Goal: Task Accomplishment & Management: Use online tool/utility

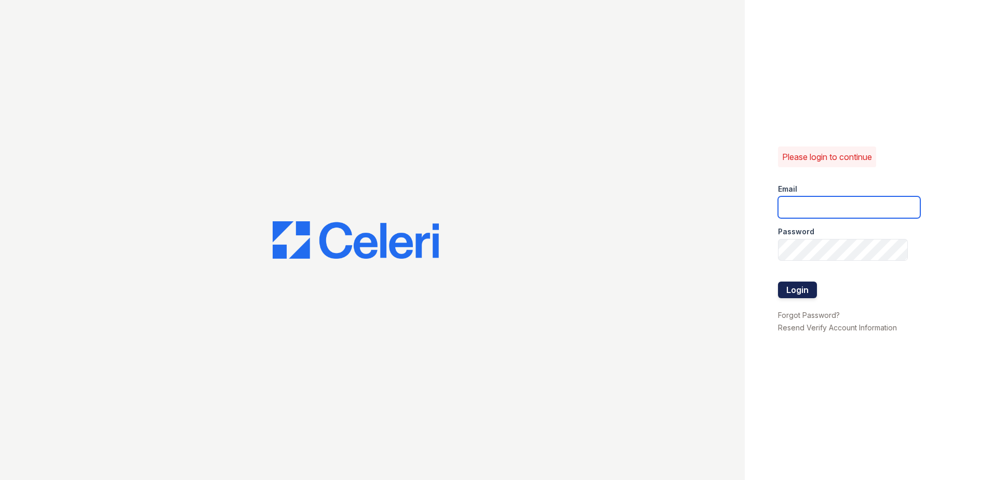
type input "summer.clark@trinity-pm.com"
click at [789, 282] on button "Login" at bounding box center [797, 290] width 39 height 17
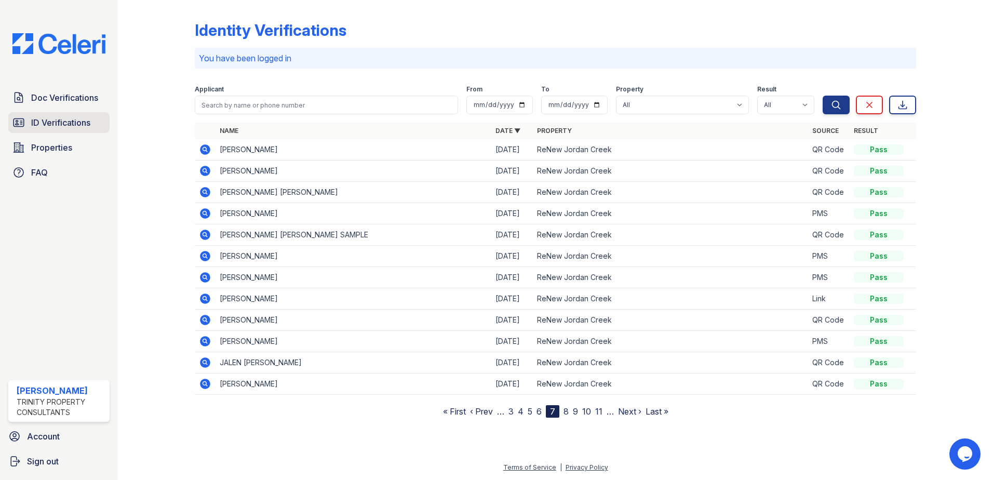
click at [52, 119] on span "ID Verifications" at bounding box center [60, 122] width 59 height 12
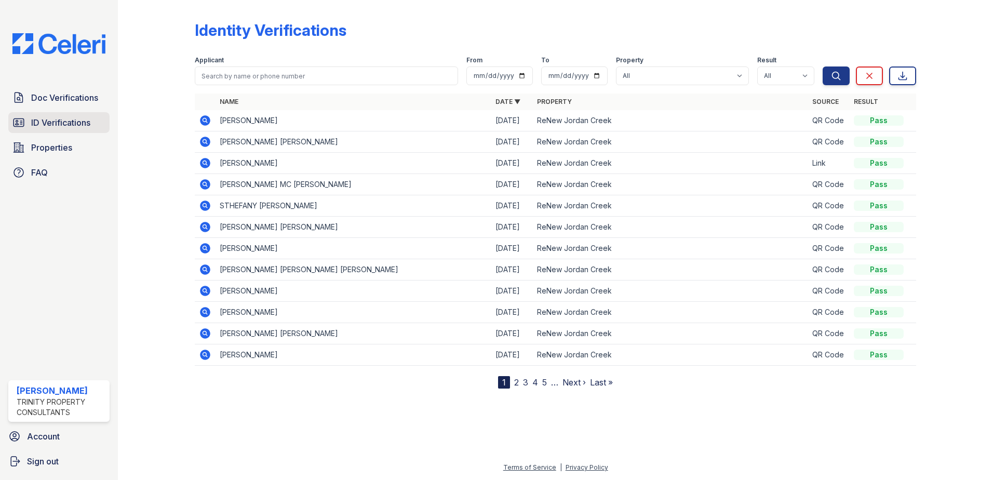
click at [88, 126] on span "ID Verifications" at bounding box center [60, 122] width 59 height 12
